Goal: Task Accomplishment & Management: Manage account settings

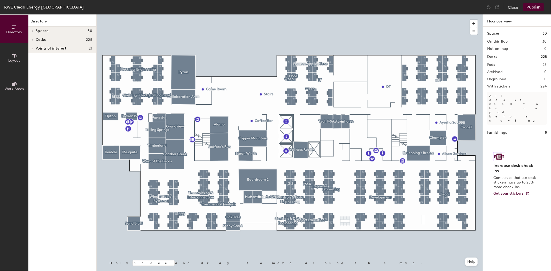
click at [32, 40] on icon at bounding box center [33, 40] width 2 height 3
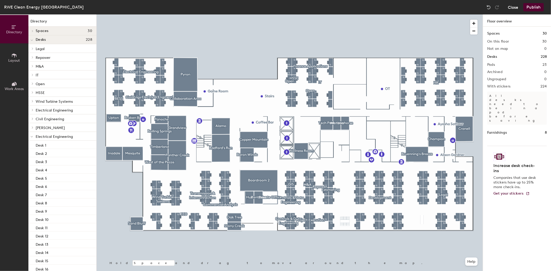
click at [515, 9] on button "Close" at bounding box center [513, 7] width 10 height 8
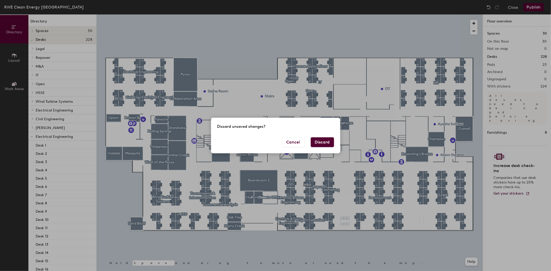
click at [325, 143] on button "Discard" at bounding box center [322, 142] width 23 height 10
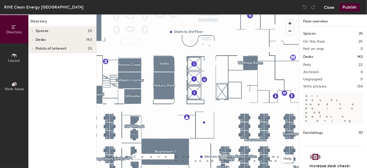
click at [332, 6] on button "Close" at bounding box center [329, 7] width 10 height 8
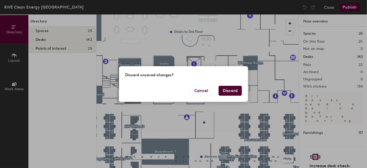
click at [224, 94] on button "Discard" at bounding box center [230, 91] width 23 height 10
